Goal: Transaction & Acquisition: Purchase product/service

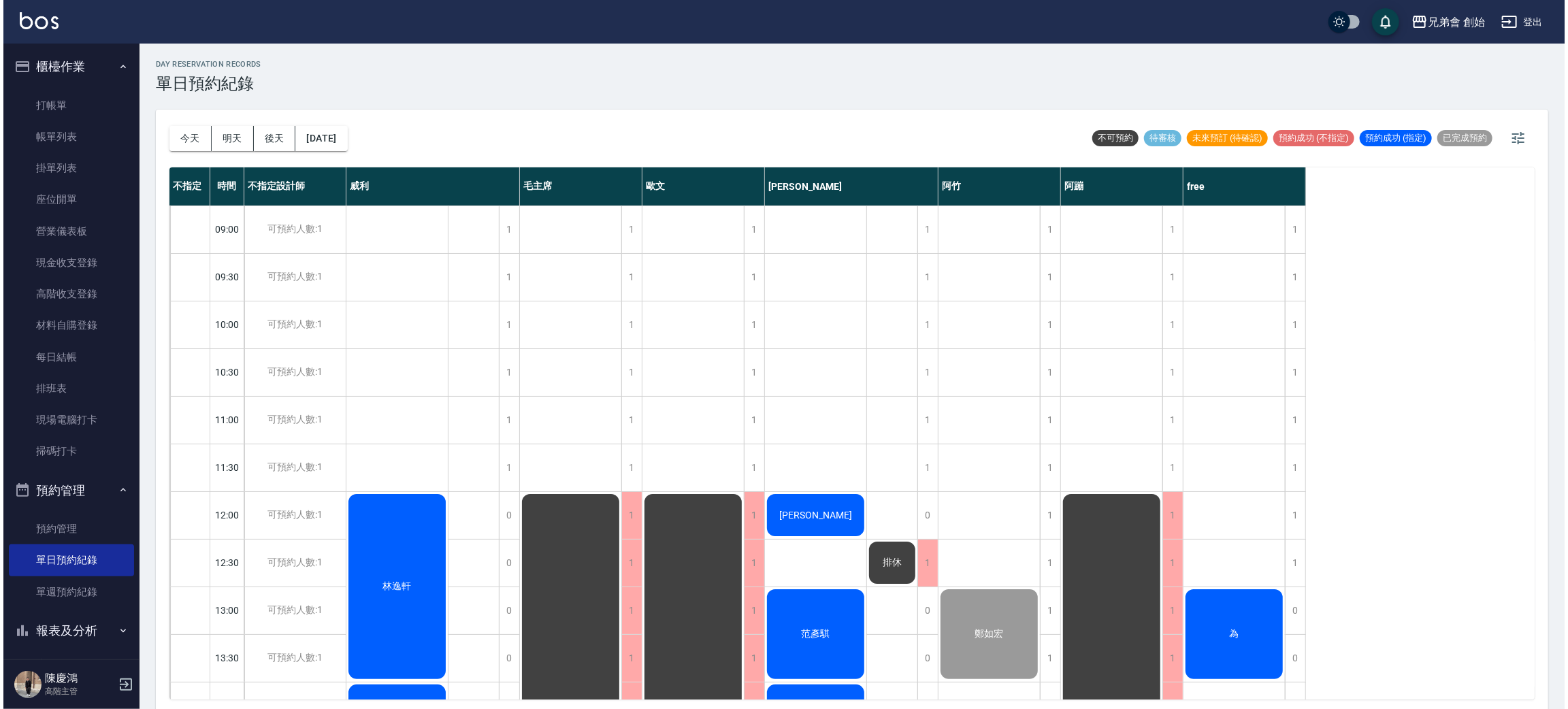
scroll to position [306, 0]
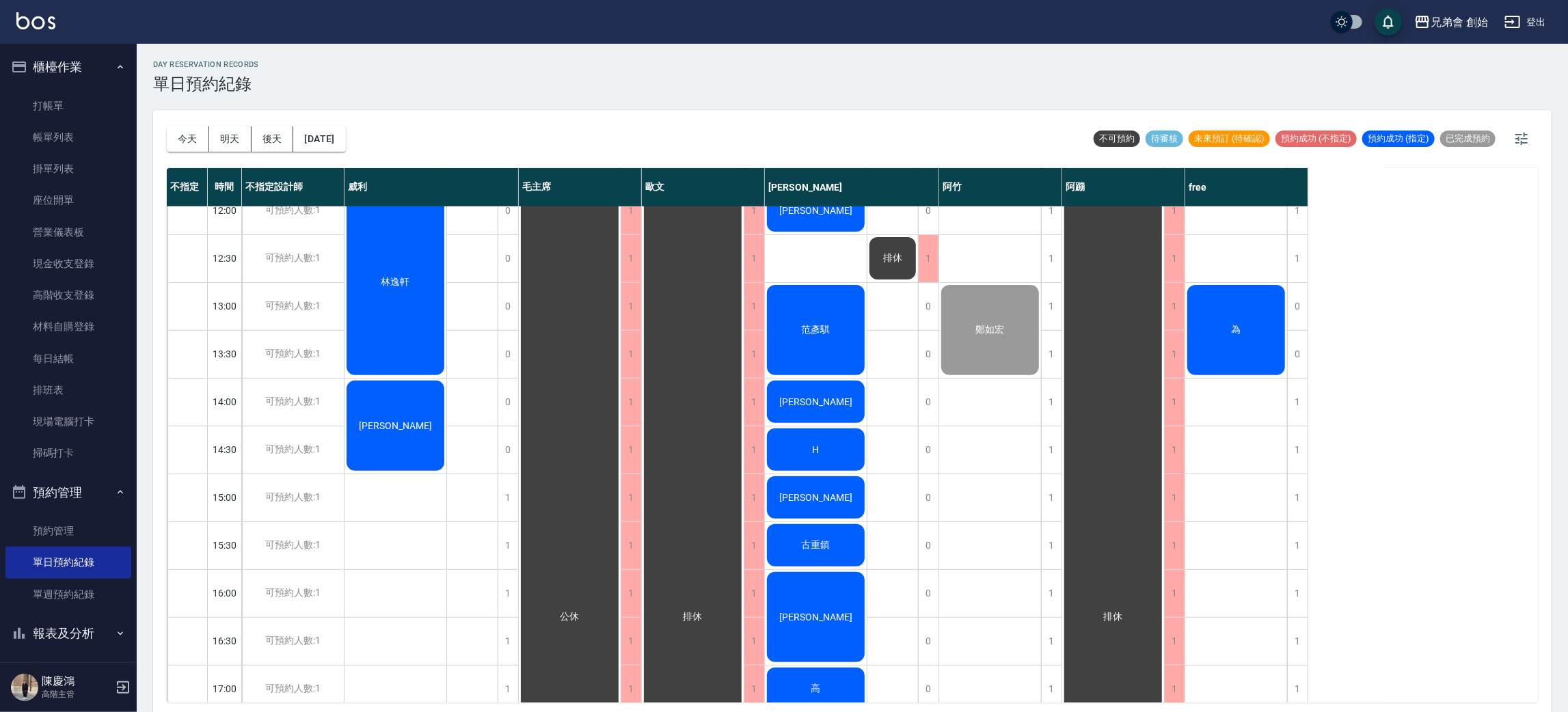
click at [1098, 326] on div "排休" at bounding box center [1113, 617] width 102 height 859
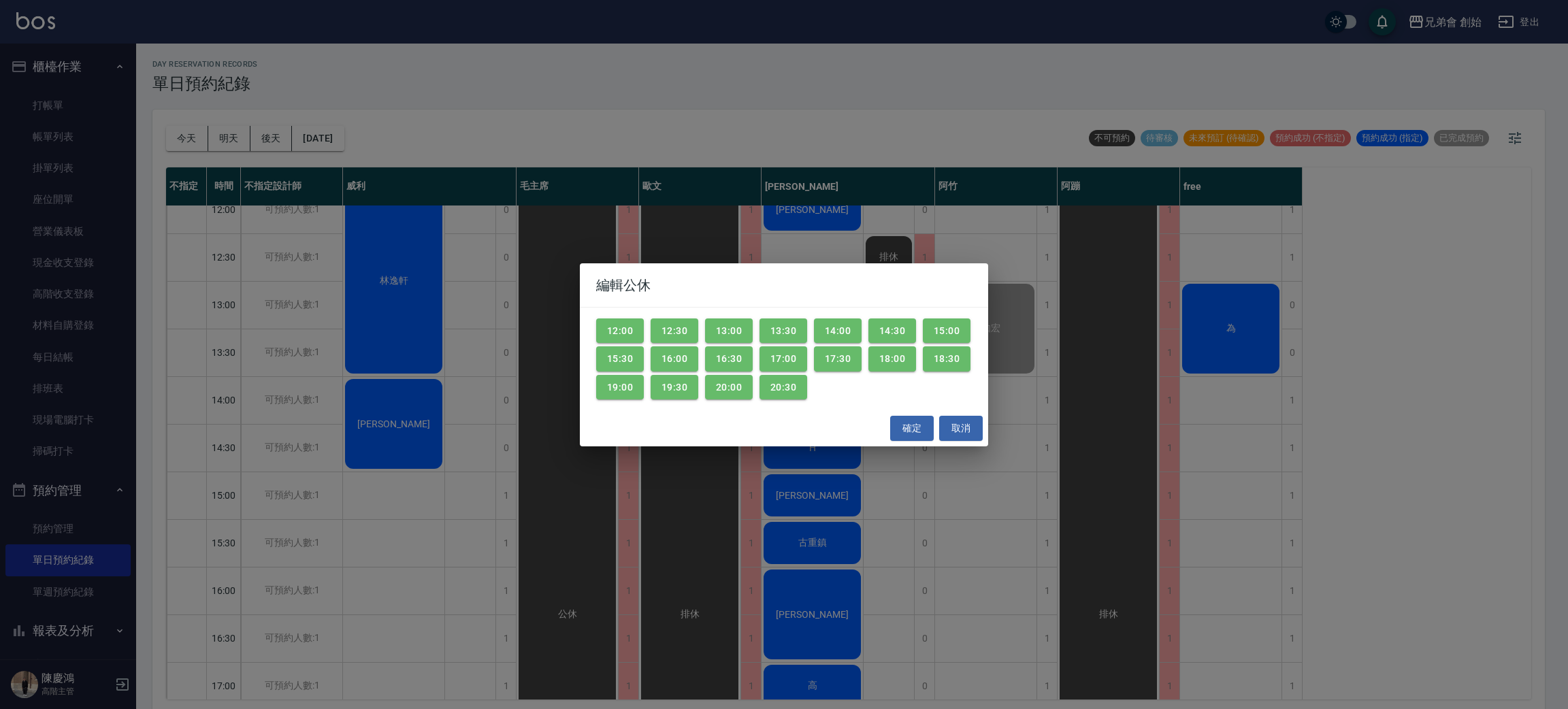
click at [1274, 330] on div "編輯公休 12:00 12:30 13:00 13:30 14:00 14:30 15:00 15:30 16:00 16:30 17:00 17:30 18…" at bounding box center [784, 354] width 1568 height 709
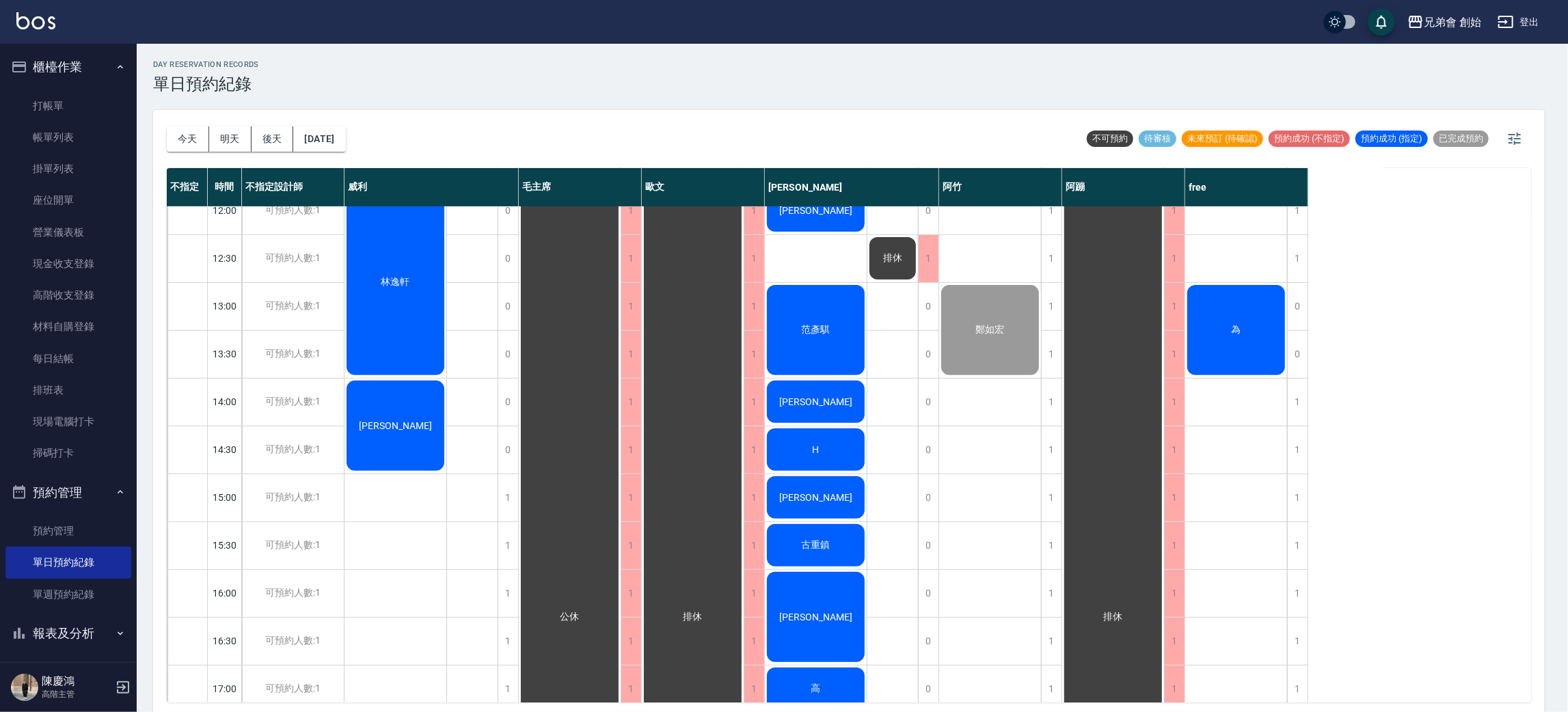
click at [1216, 338] on div "為" at bounding box center [1236, 329] width 102 height 94
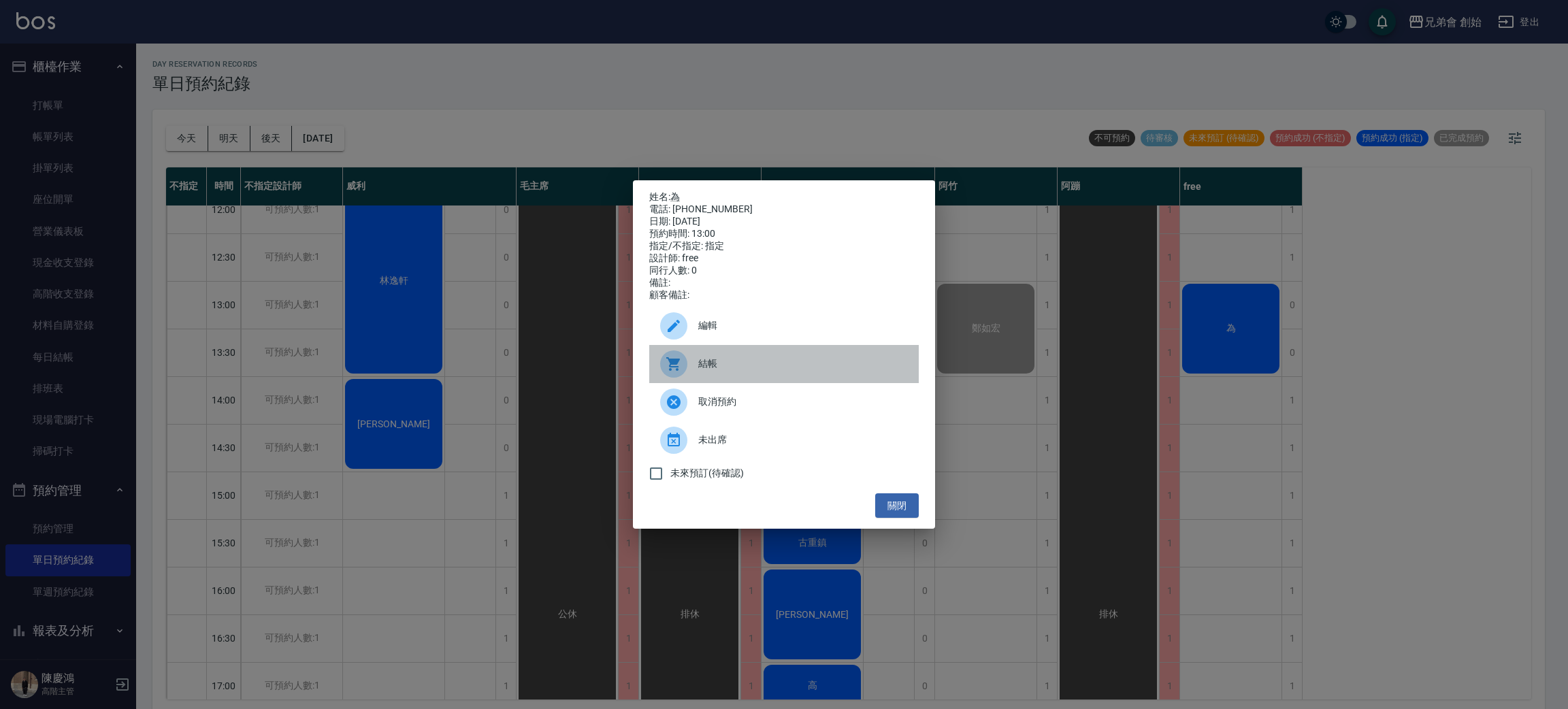
click at [842, 371] on span "結帳" at bounding box center [803, 364] width 210 height 15
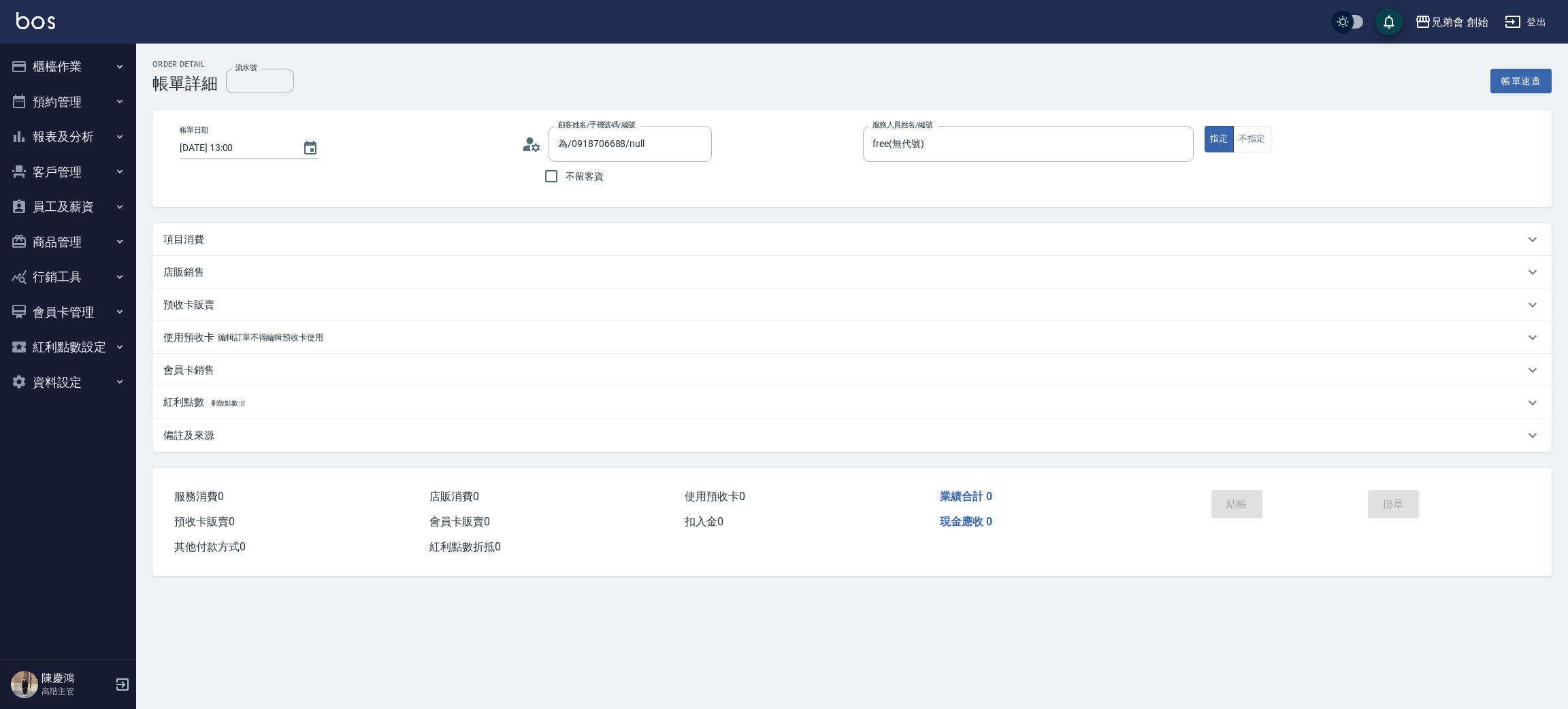
click at [392, 233] on div "項目消費" at bounding box center [844, 240] width 1361 height 15
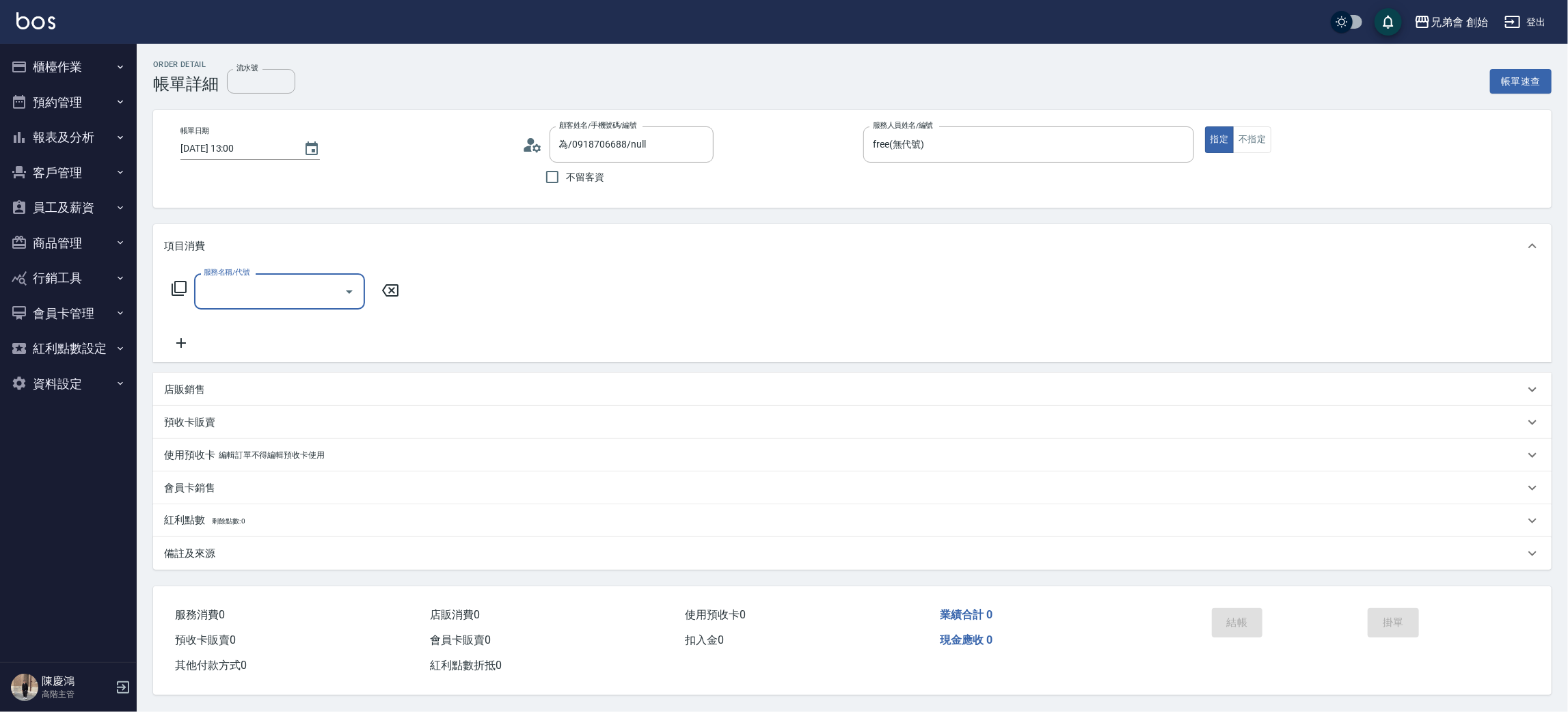
click at [261, 283] on input "服務名稱/代號" at bounding box center [269, 291] width 138 height 24
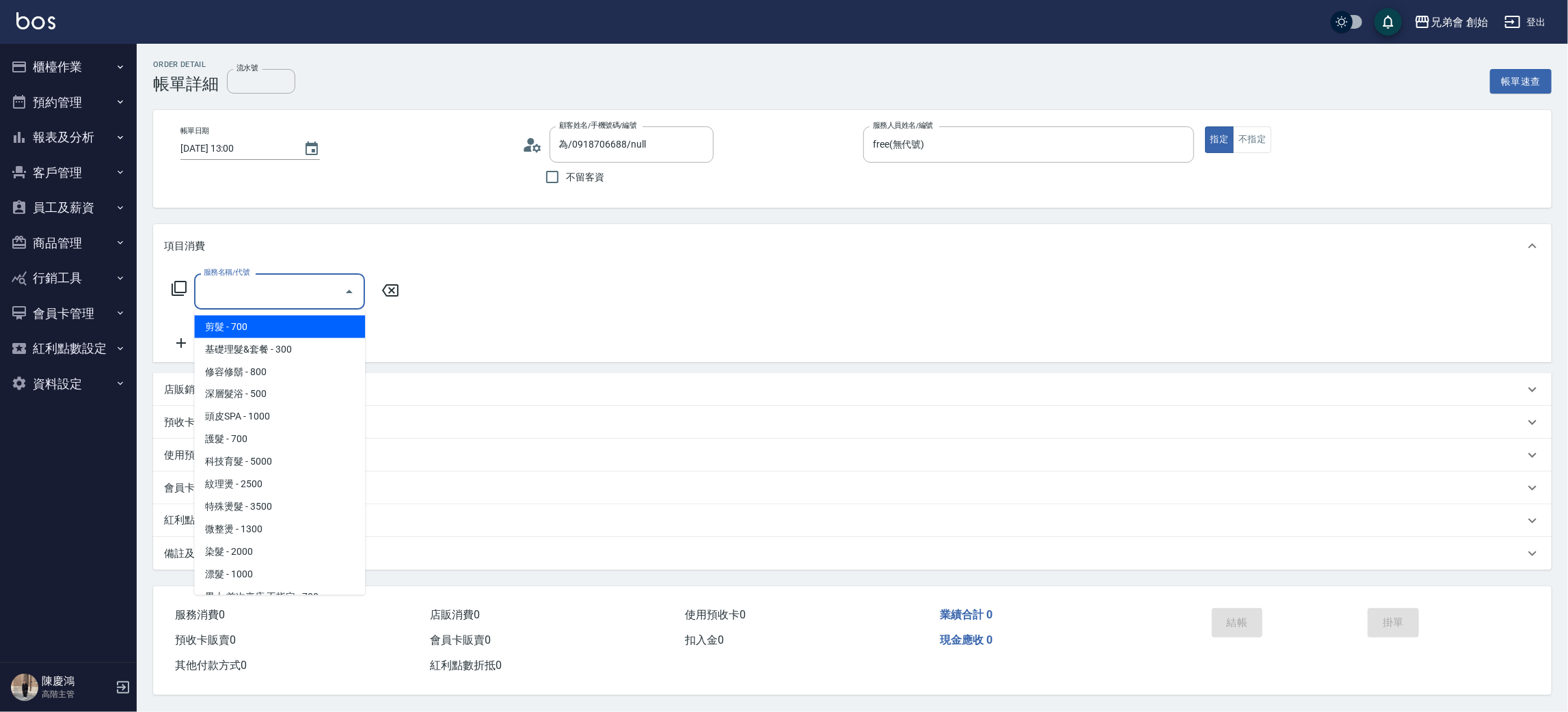
click at [286, 327] on span "剪髮 - 700" at bounding box center [280, 327] width 171 height 23
type input "剪髮(A01)"
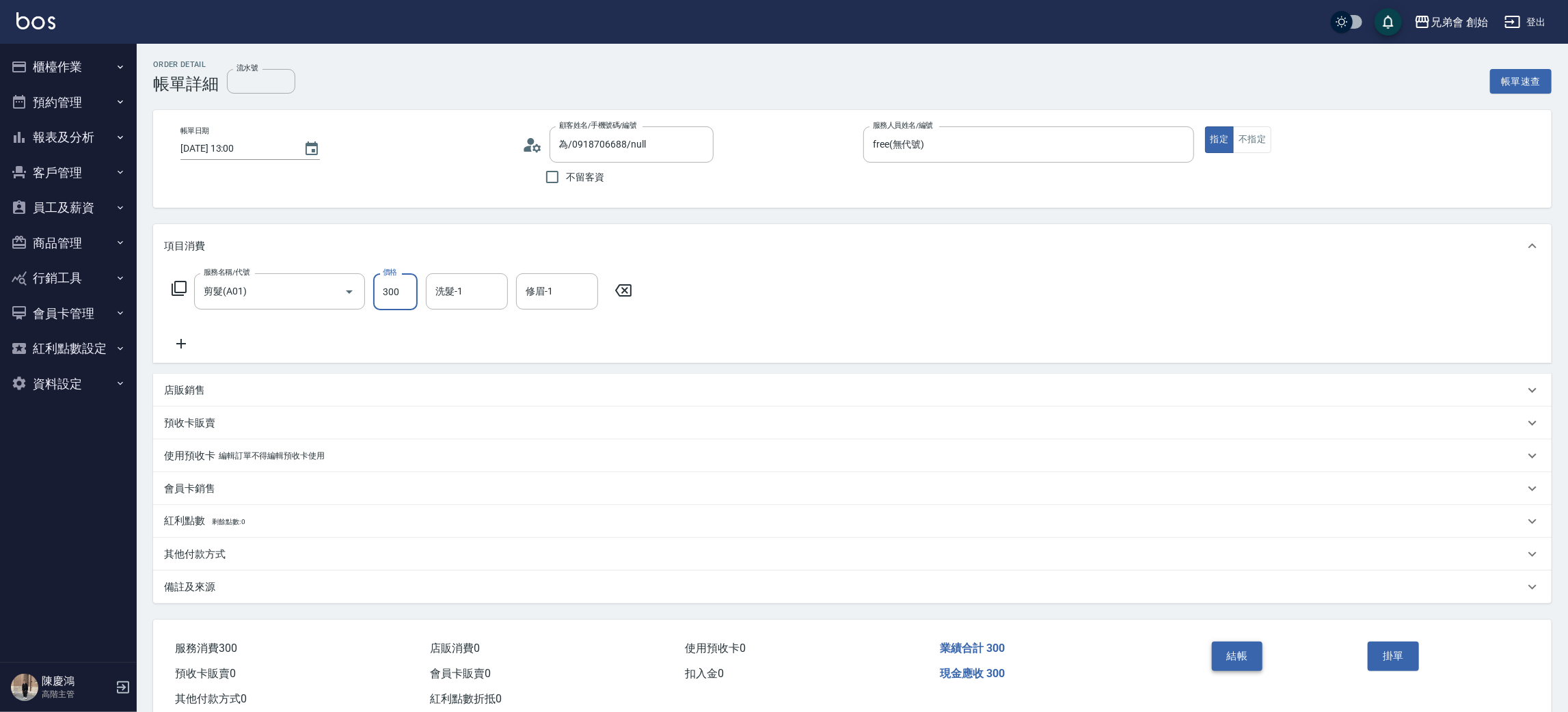
type input "300"
click at [1234, 648] on button "結帳" at bounding box center [1238, 655] width 52 height 29
